Goal: Transaction & Acquisition: Purchase product/service

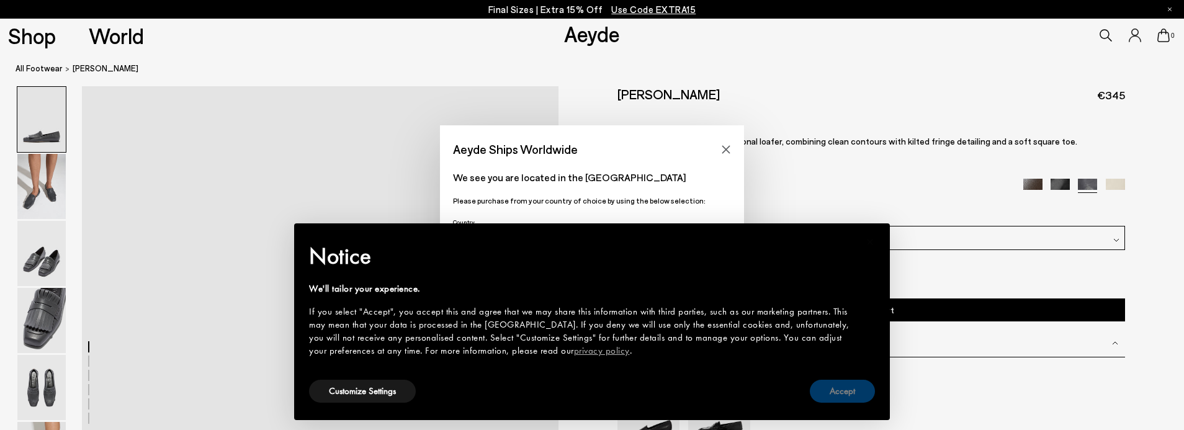
click at [831, 385] on button "Accept" at bounding box center [842, 391] width 65 height 23
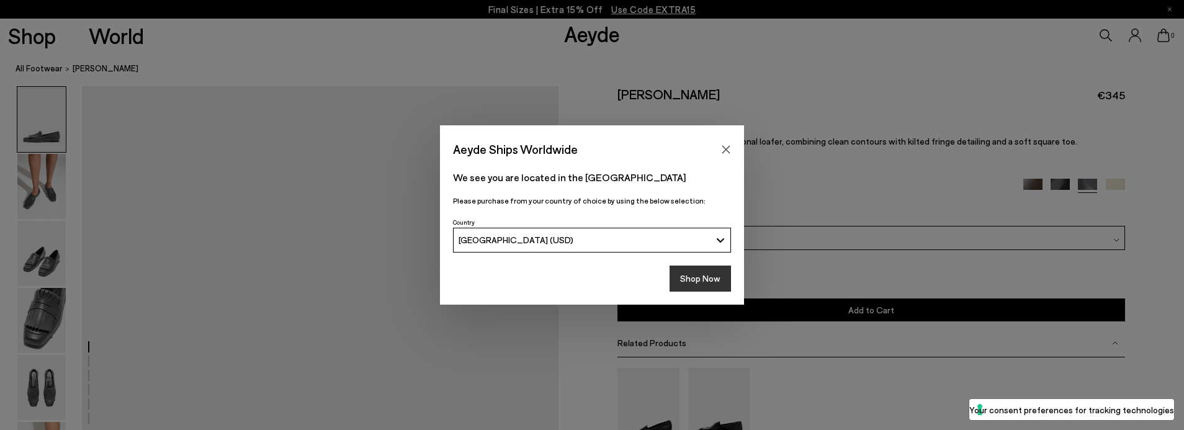
click at [706, 277] on button "Shop Now" at bounding box center [700, 279] width 61 height 26
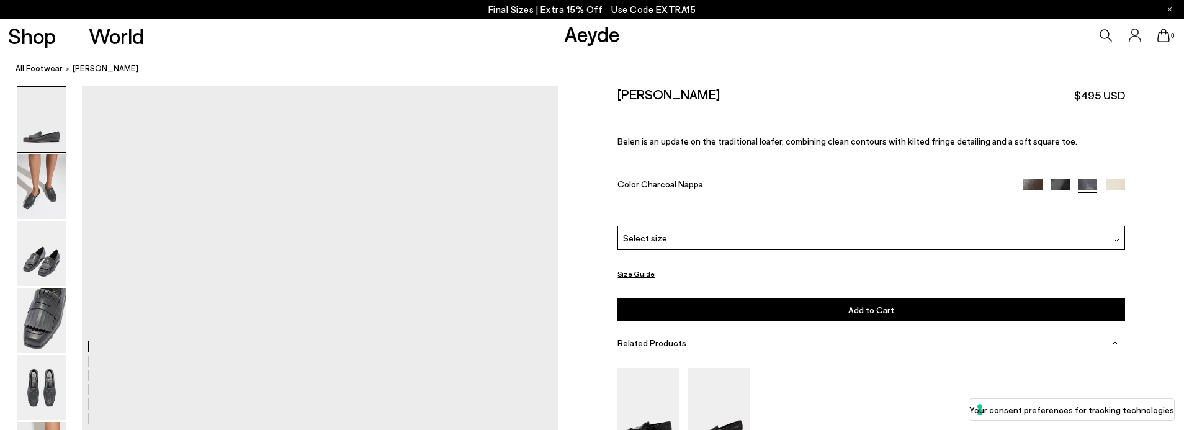
scroll to position [55, 0]
click at [42, 195] on img at bounding box center [41, 186] width 48 height 65
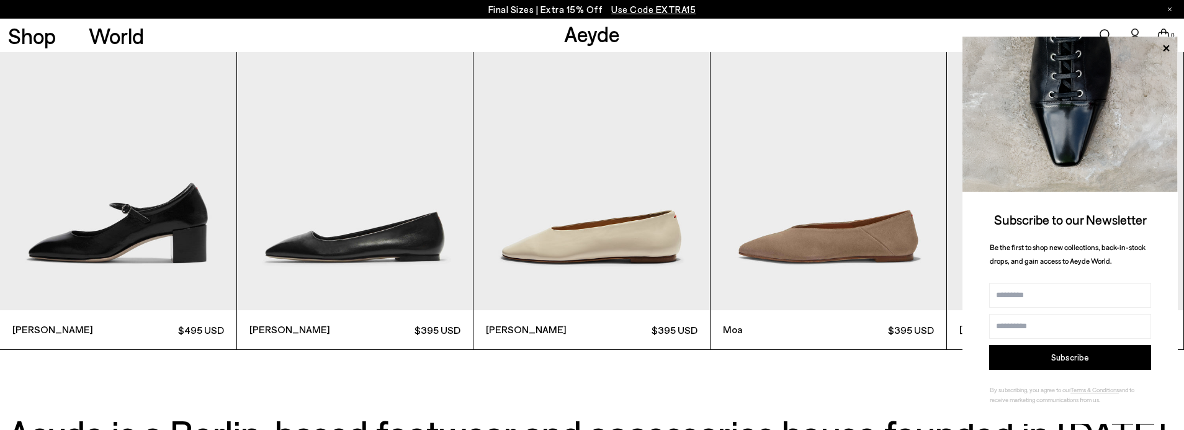
scroll to position [4030, 0]
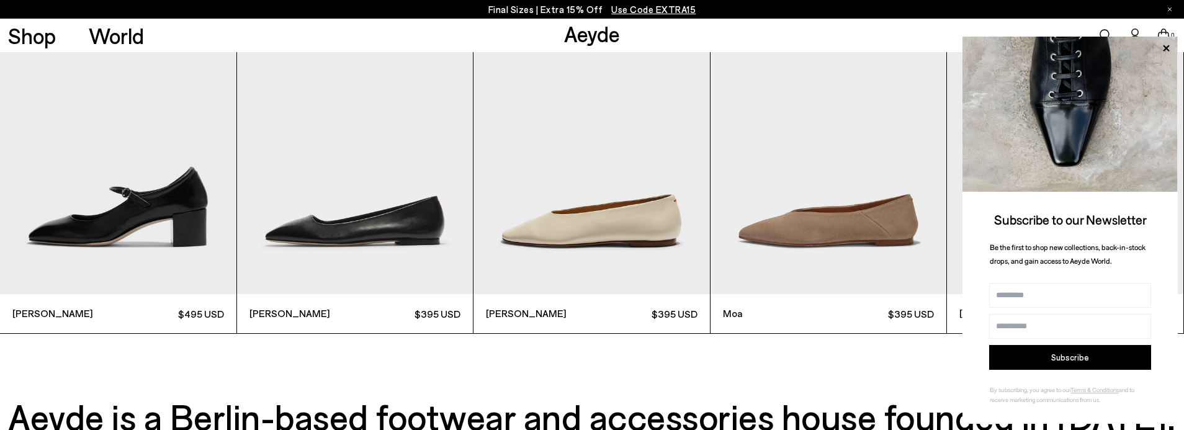
click at [579, 240] on img "3 / 6" at bounding box center [592, 136] width 237 height 315
